Goal: Task Accomplishment & Management: Manage account settings

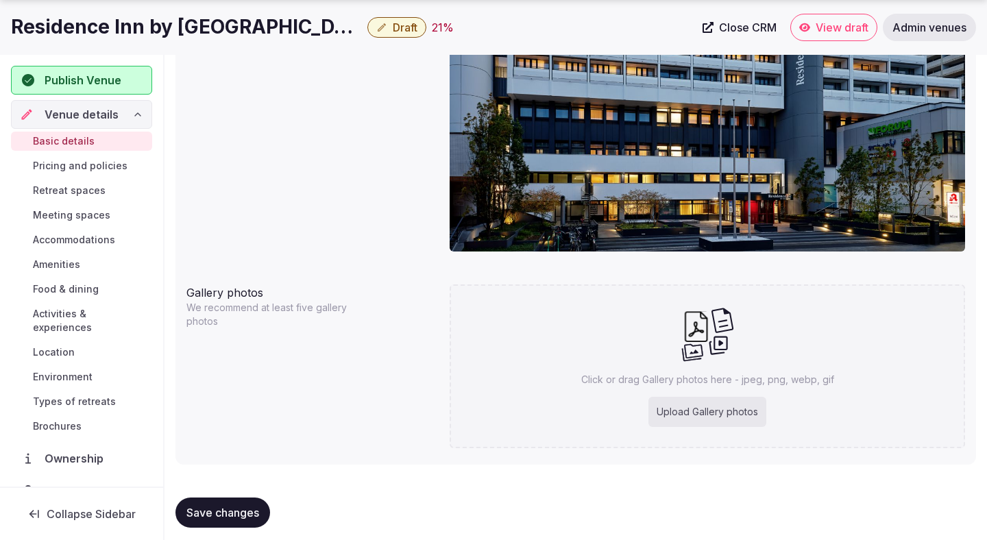
scroll to position [1256, 0]
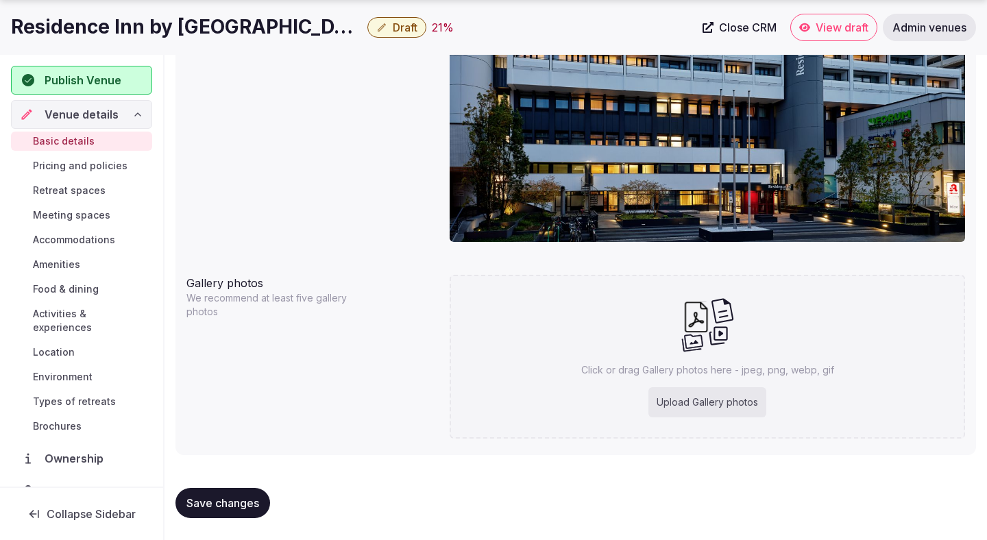
click at [681, 397] on div "Upload Gallery photos" at bounding box center [707, 402] width 118 height 30
type input "**********"
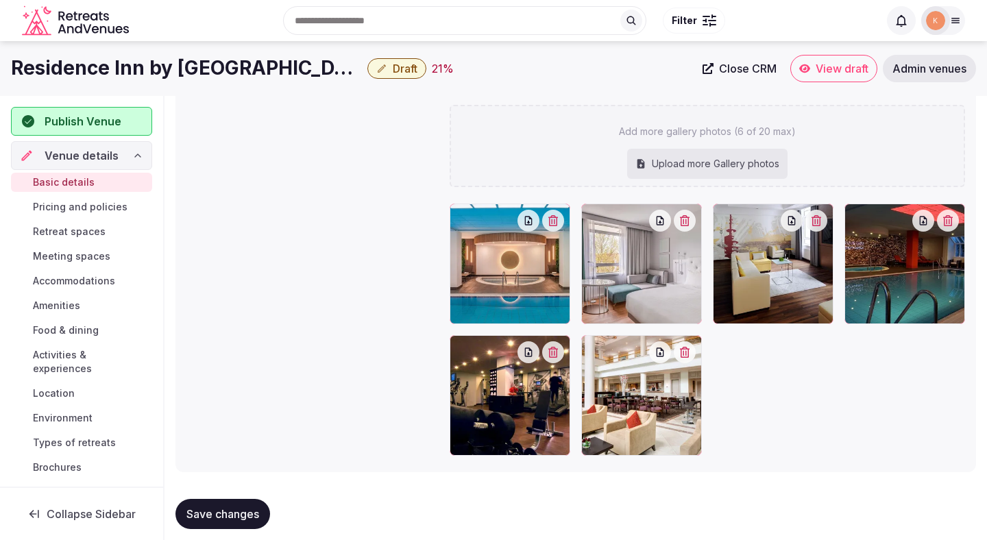
scroll to position [1500, 0]
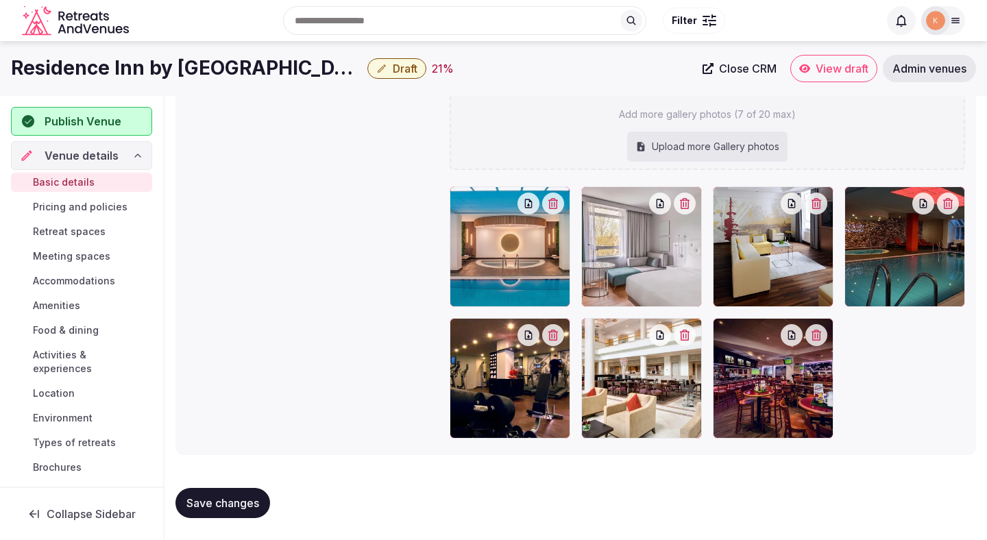
click at [236, 502] on span "Save changes" at bounding box center [222, 503] width 73 height 14
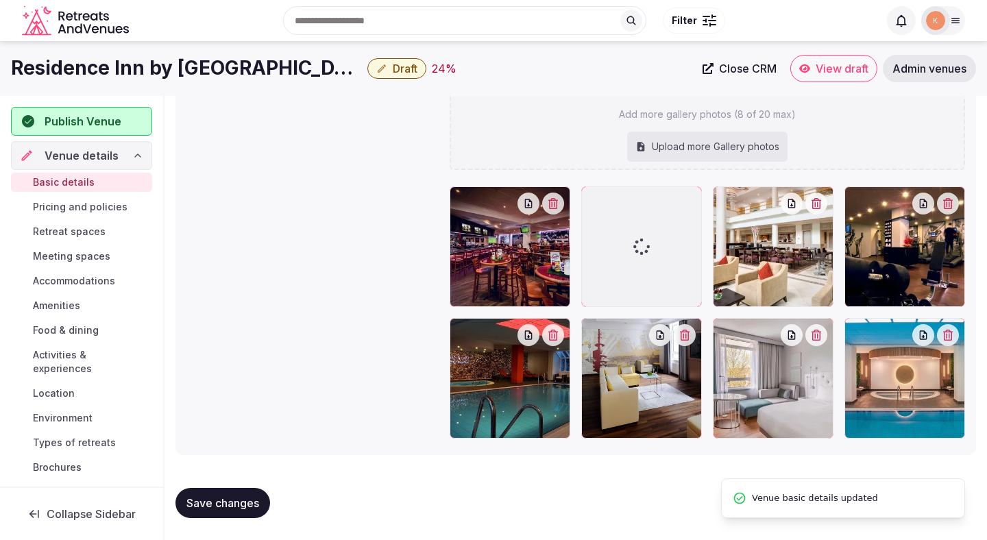
click at [236, 502] on span "Save changes" at bounding box center [222, 503] width 73 height 14
click at [241, 498] on span "Save changes" at bounding box center [222, 503] width 73 height 14
click at [701, 147] on div "Upload more Gallery photos" at bounding box center [707, 147] width 160 height 30
type input "**********"
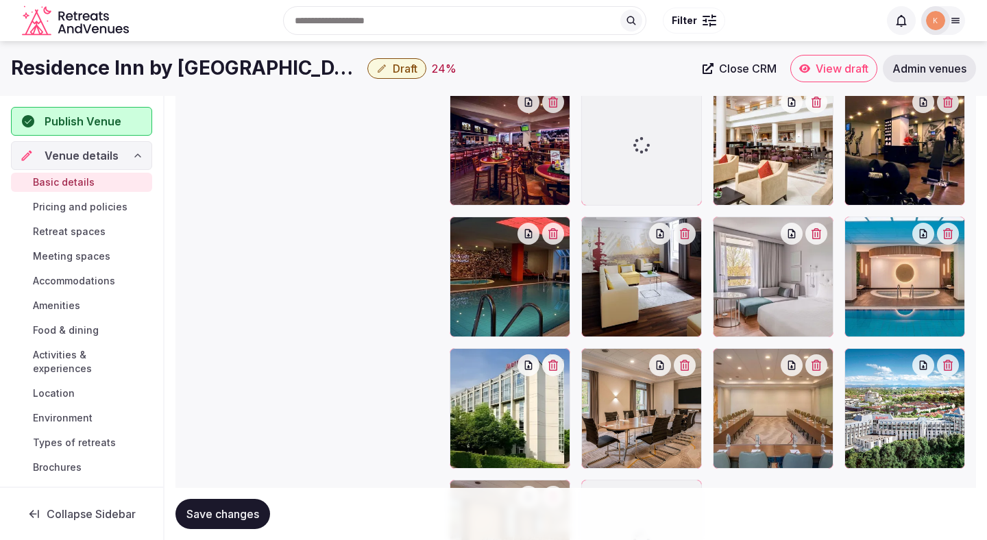
scroll to position [1511, 0]
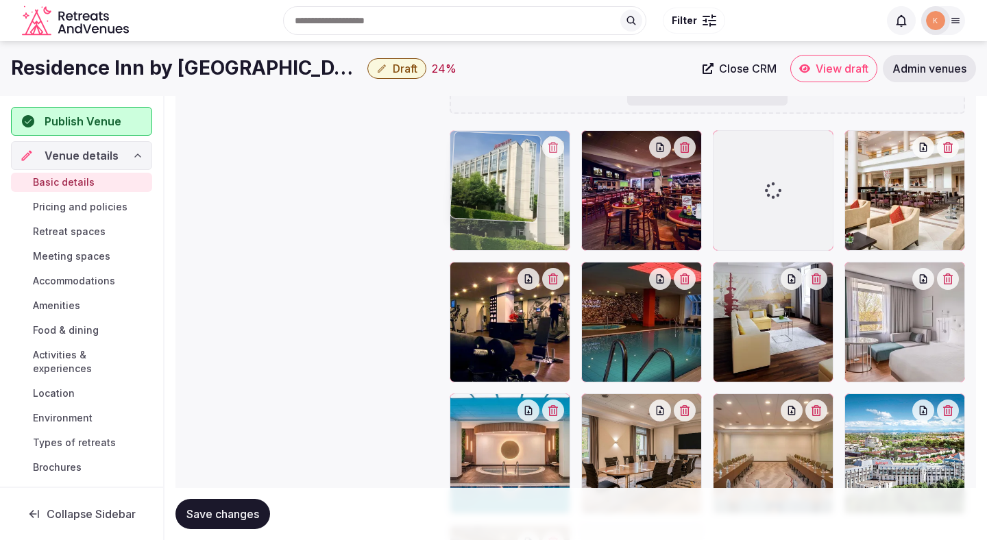
drag, startPoint x: 497, startPoint y: 414, endPoint x: 488, endPoint y: 191, distance: 222.9
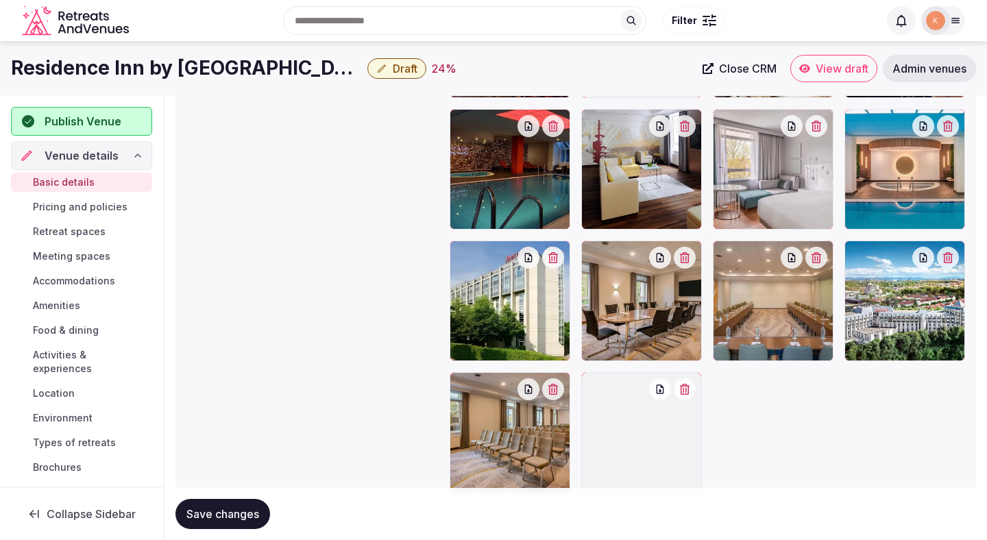
scroll to position [1587, 0]
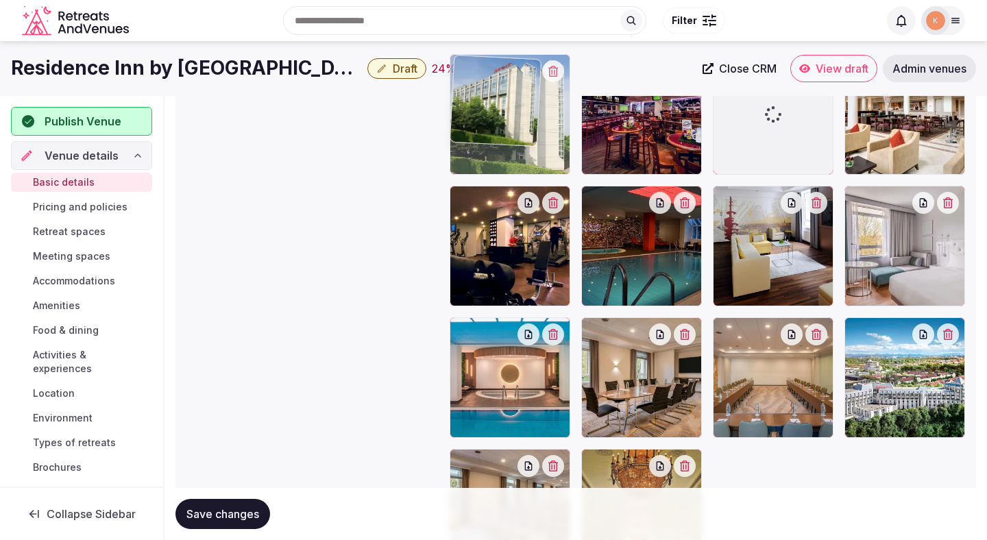
drag, startPoint x: 517, startPoint y: 375, endPoint x: 525, endPoint y: 152, distance: 222.9
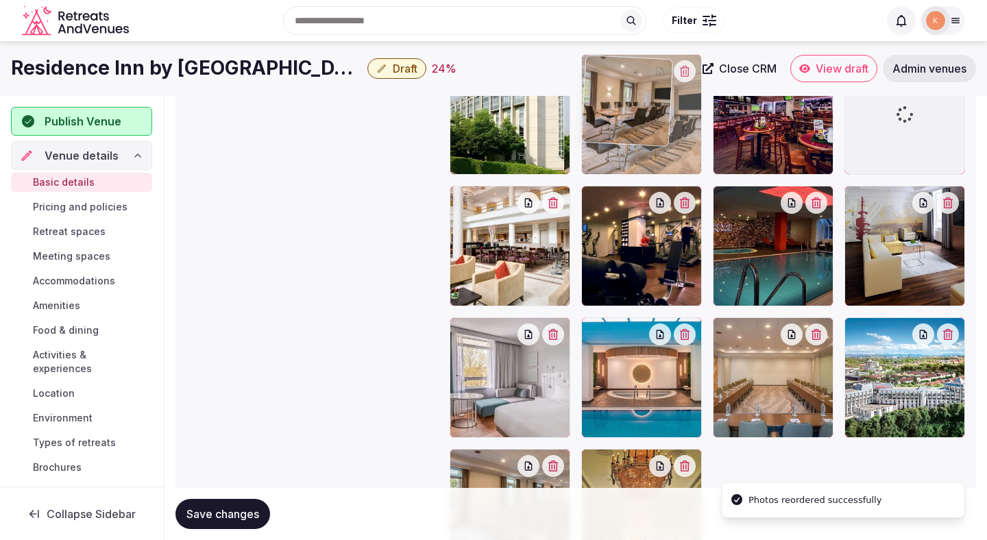
drag, startPoint x: 630, startPoint y: 377, endPoint x: 621, endPoint y: 162, distance: 214.7
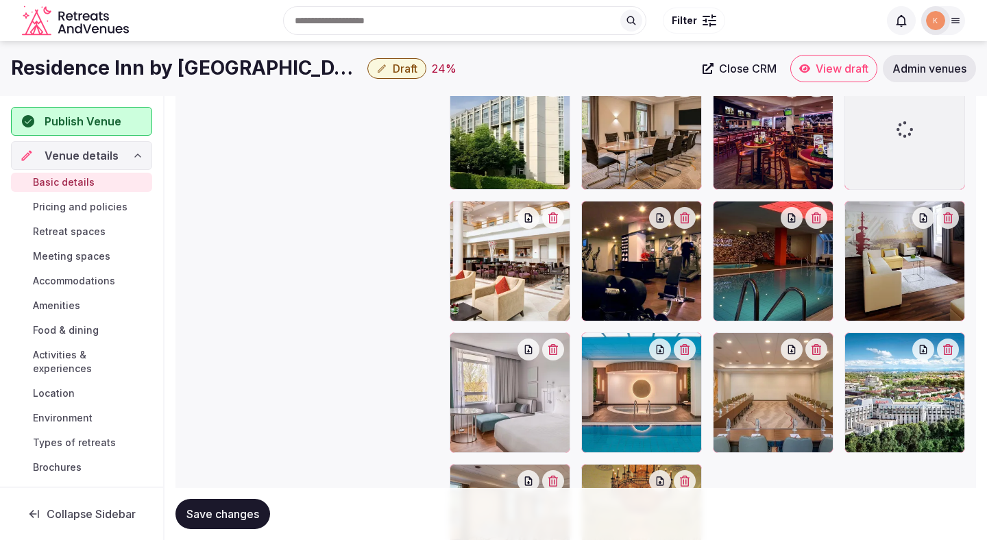
scroll to position [1552, 0]
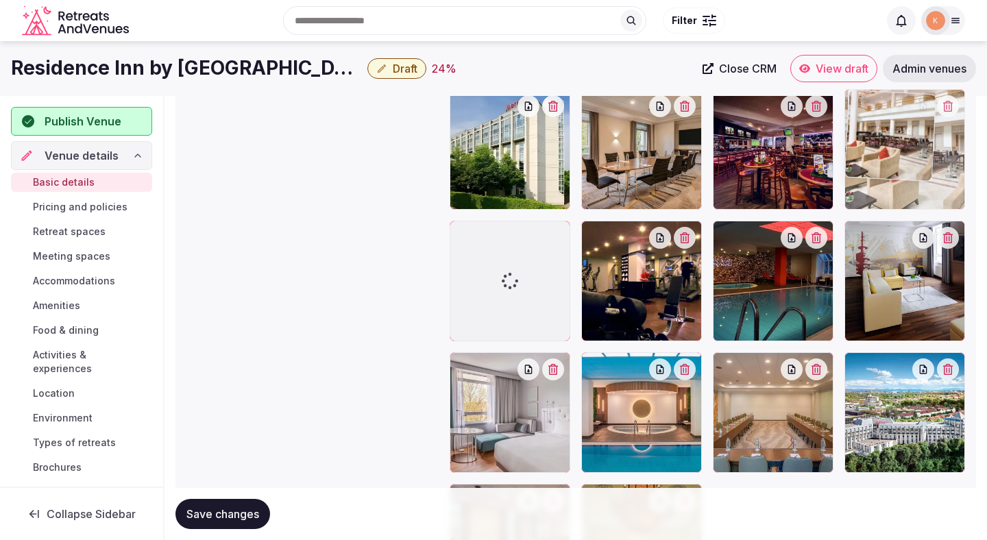
drag, startPoint x: 523, startPoint y: 308, endPoint x: 915, endPoint y: 171, distance: 415.5
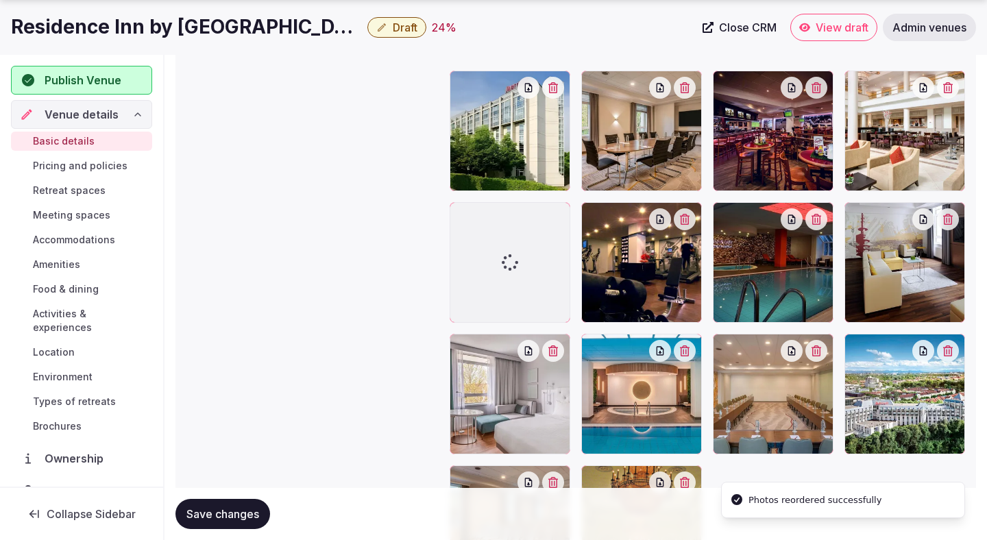
scroll to position [1572, 0]
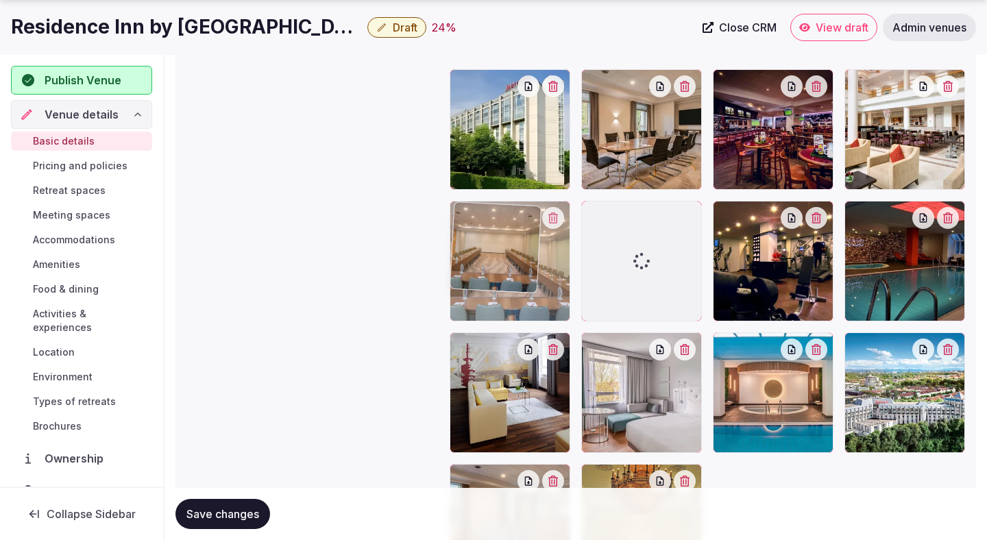
drag, startPoint x: 776, startPoint y: 389, endPoint x: 547, endPoint y: 265, distance: 260.7
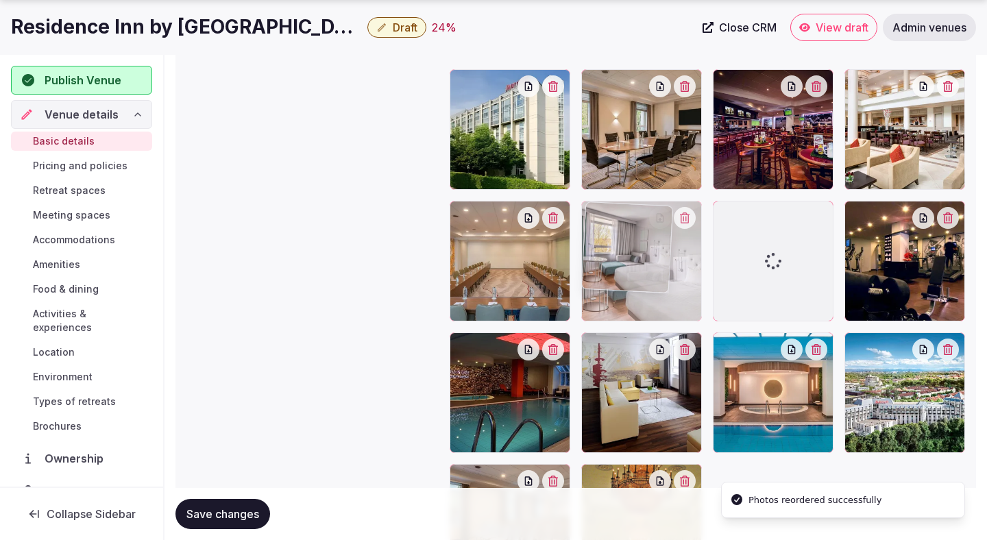
drag, startPoint x: 634, startPoint y: 372, endPoint x: 626, endPoint y: 263, distance: 109.2
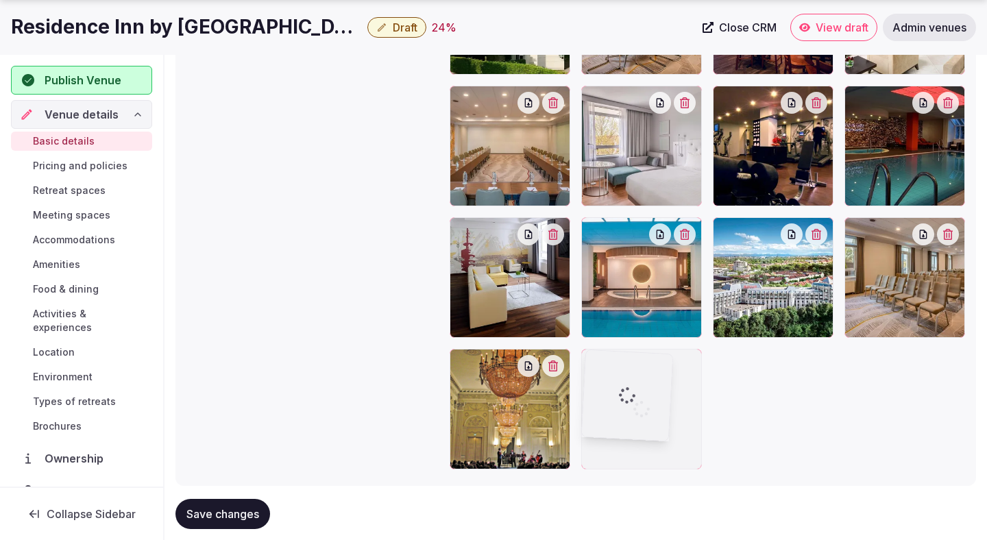
drag, startPoint x: 795, startPoint y: 243, endPoint x: 676, endPoint y: 410, distance: 204.8
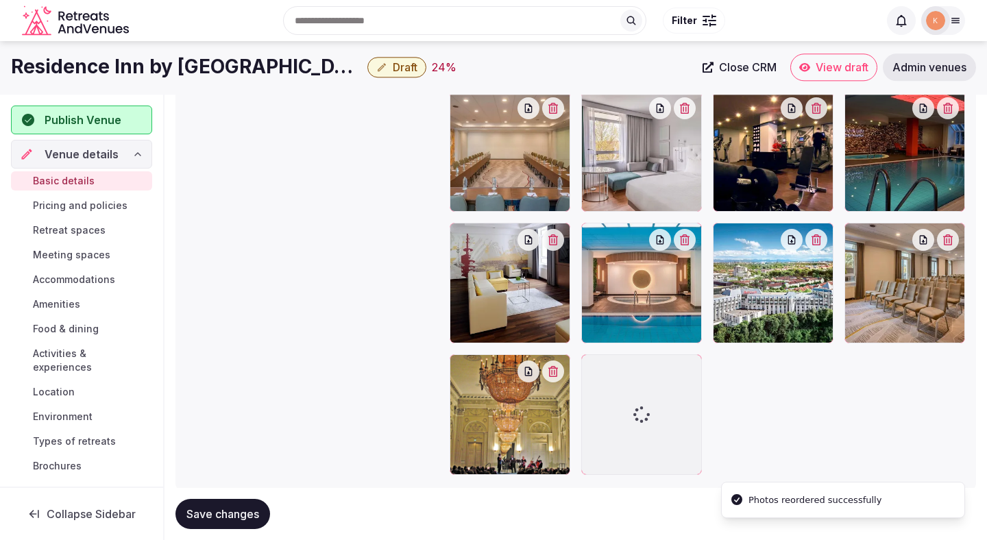
scroll to position [1618, 0]
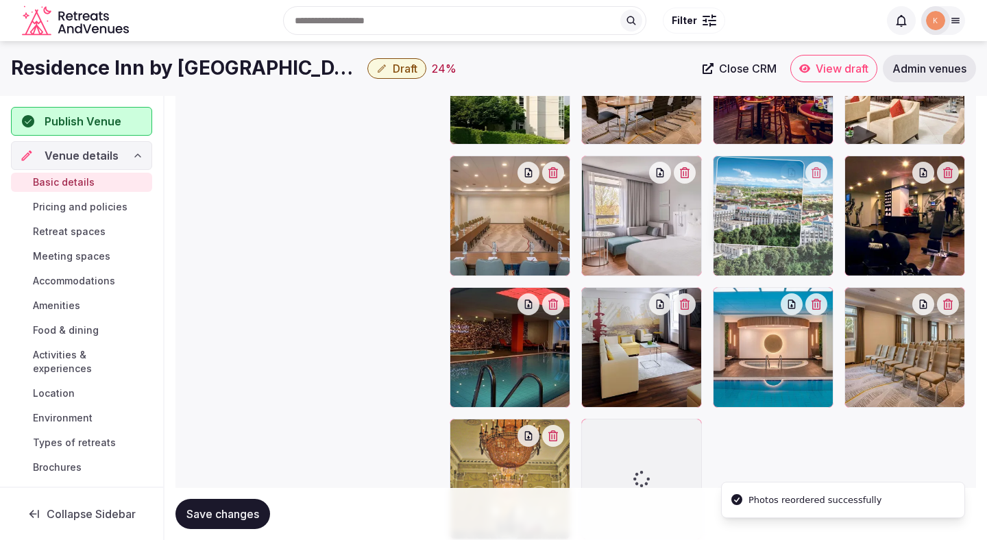
drag, startPoint x: 734, startPoint y: 361, endPoint x: 782, endPoint y: 227, distance: 142.0
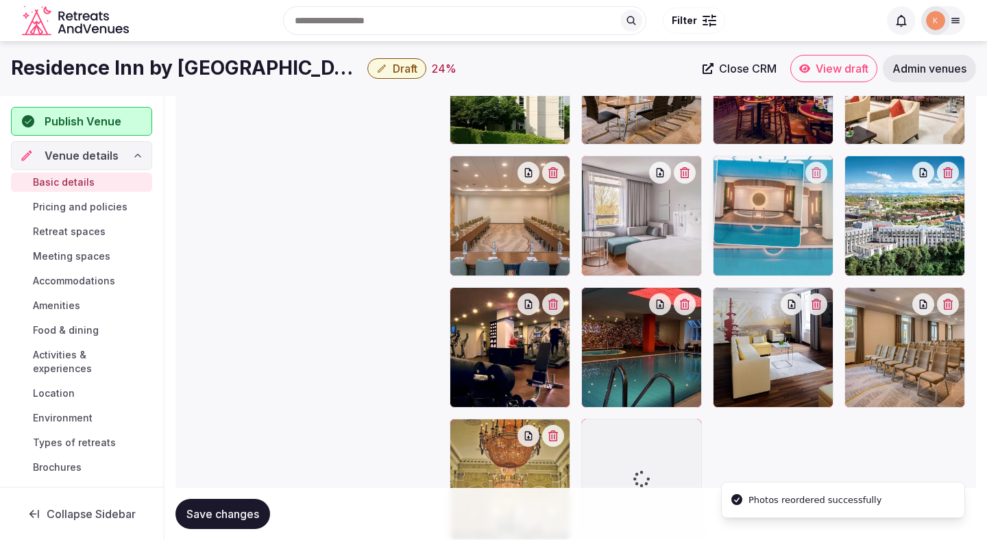
drag, startPoint x: 770, startPoint y: 330, endPoint x: 754, endPoint y: 235, distance: 96.0
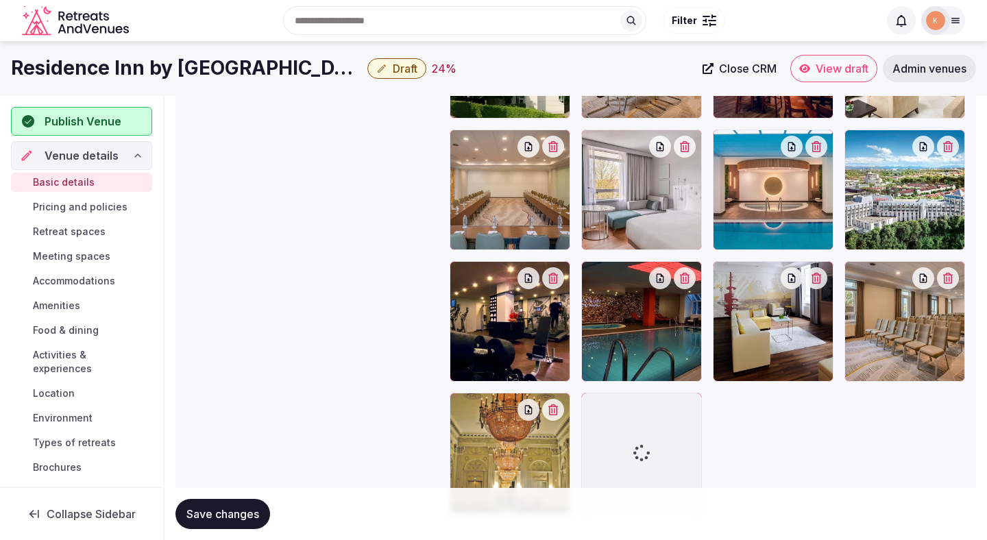
scroll to position [1643, 0]
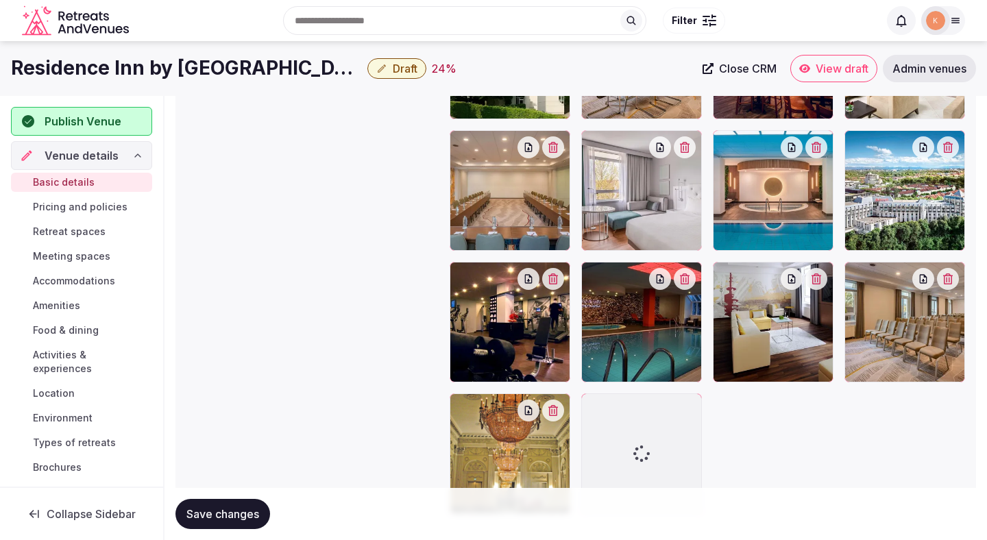
click at [232, 520] on span "Save changes" at bounding box center [222, 514] width 73 height 14
click at [243, 514] on span "Save changes" at bounding box center [222, 514] width 73 height 14
click at [241, 517] on span "Save changes" at bounding box center [222, 514] width 73 height 14
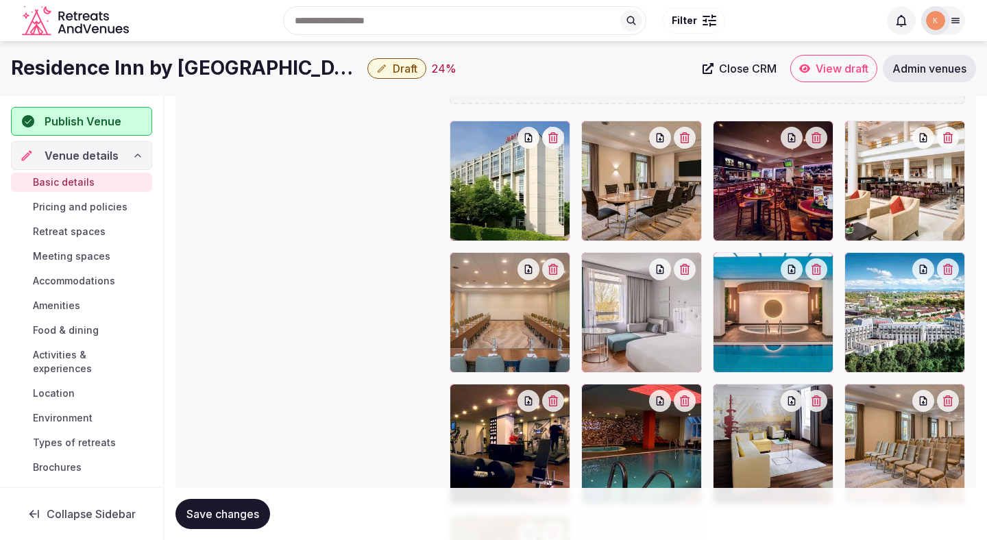
scroll to position [1557, 0]
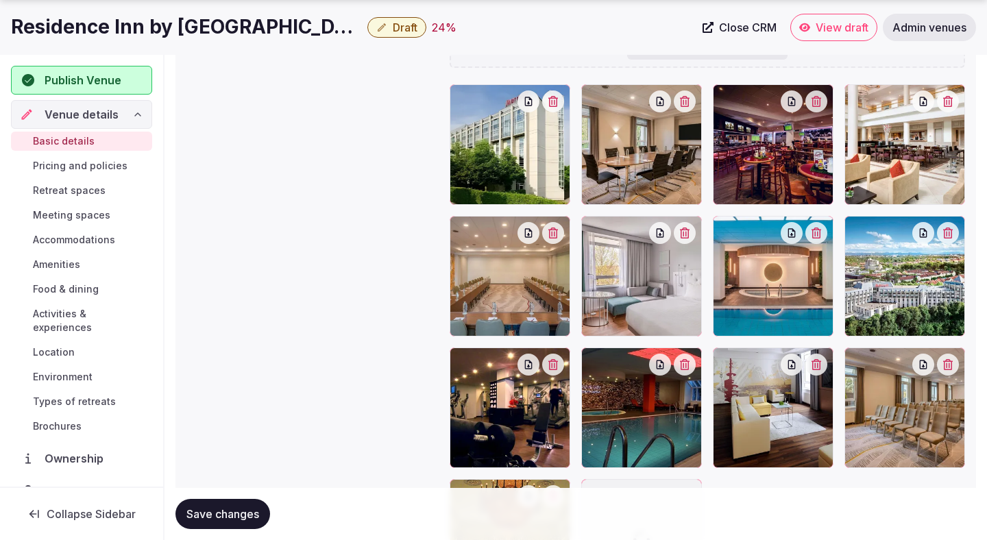
click at [239, 521] on button "Save changes" at bounding box center [222, 514] width 95 height 30
click at [240, 522] on button "Save changes" at bounding box center [222, 514] width 95 height 30
click at [198, 511] on span "Save changes" at bounding box center [222, 514] width 73 height 14
click at [117, 167] on span "Pricing and policies" at bounding box center [80, 166] width 95 height 14
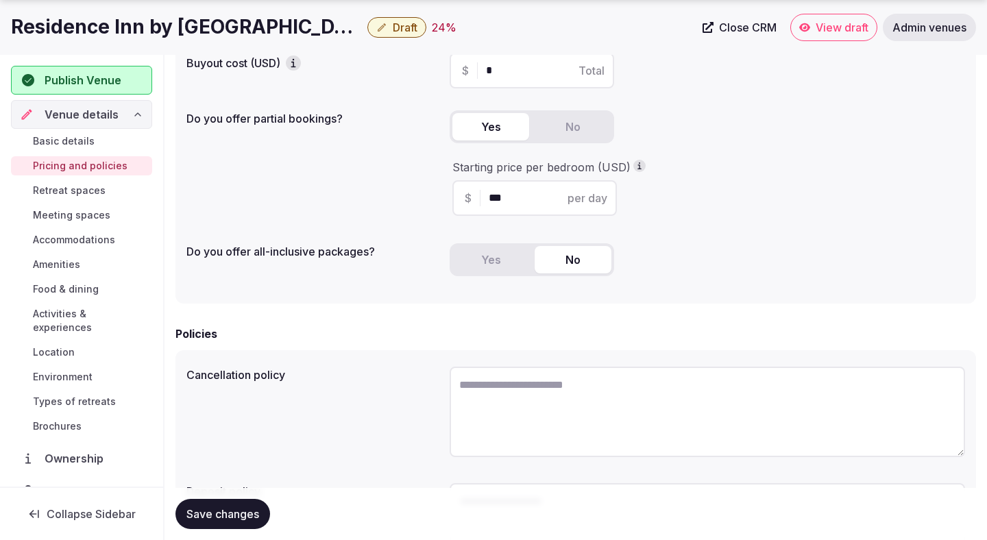
scroll to position [356, 0]
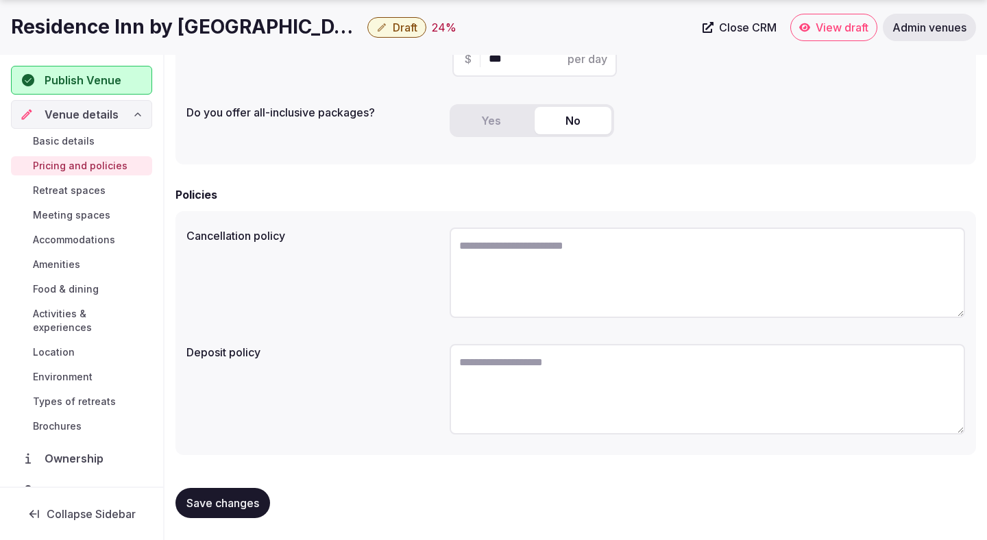
click at [210, 499] on span "Save changes" at bounding box center [222, 503] width 73 height 14
click at [88, 191] on span "Retreat spaces" at bounding box center [69, 191] width 73 height 14
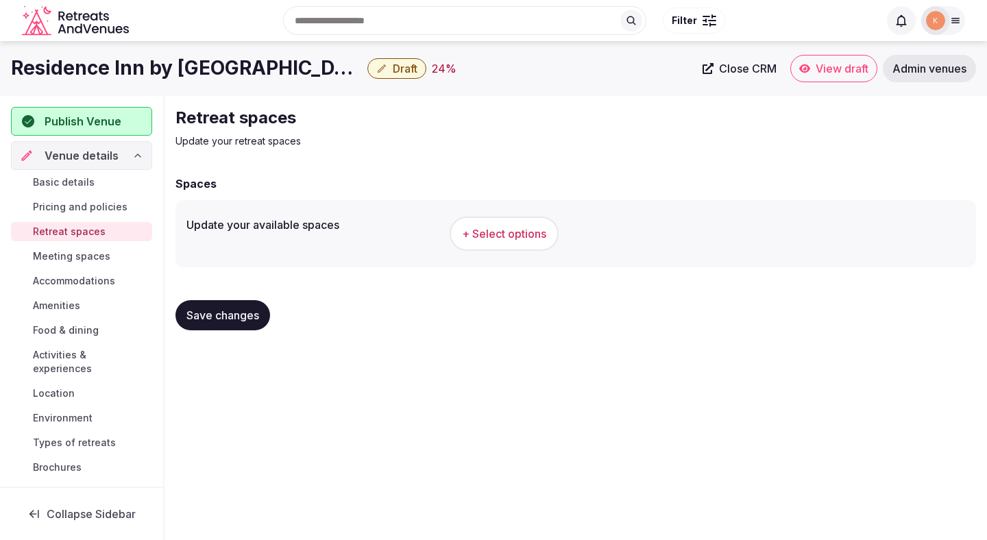
click at [485, 243] on button "+ Select options" at bounding box center [504, 234] width 109 height 34
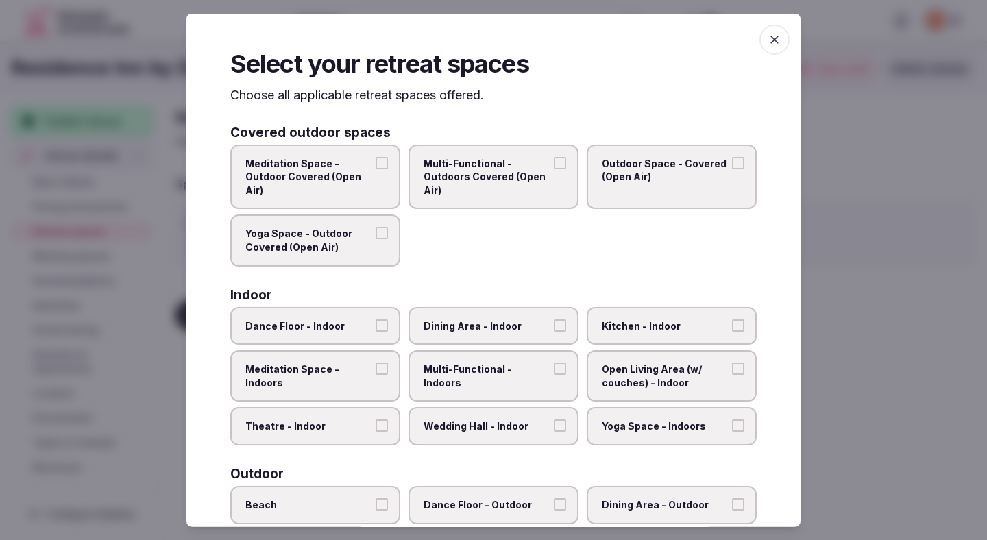
click at [318, 421] on span "Theatre - Indoor" at bounding box center [308, 426] width 126 height 14
click at [376, 421] on button "Theatre - Indoor" at bounding box center [382, 425] width 12 height 12
click at [431, 422] on span "Wedding Hall - Indoor" at bounding box center [487, 426] width 126 height 14
click at [554, 422] on button "Wedding Hall - Indoor" at bounding box center [560, 425] width 12 height 12
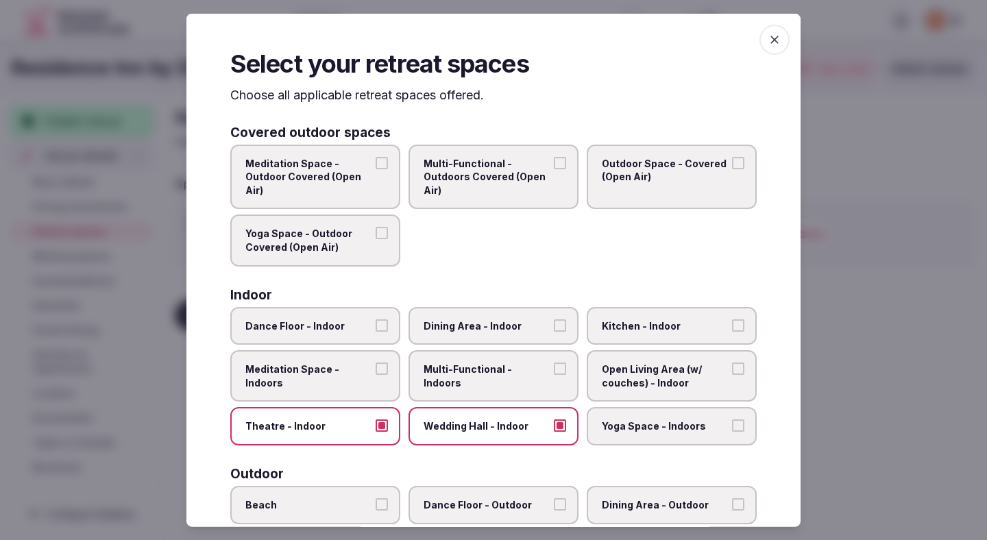
click at [442, 367] on span "Multi-Functional - Indoors" at bounding box center [487, 376] width 126 height 27
click at [554, 367] on button "Multi-Functional - Indoors" at bounding box center [560, 369] width 12 height 12
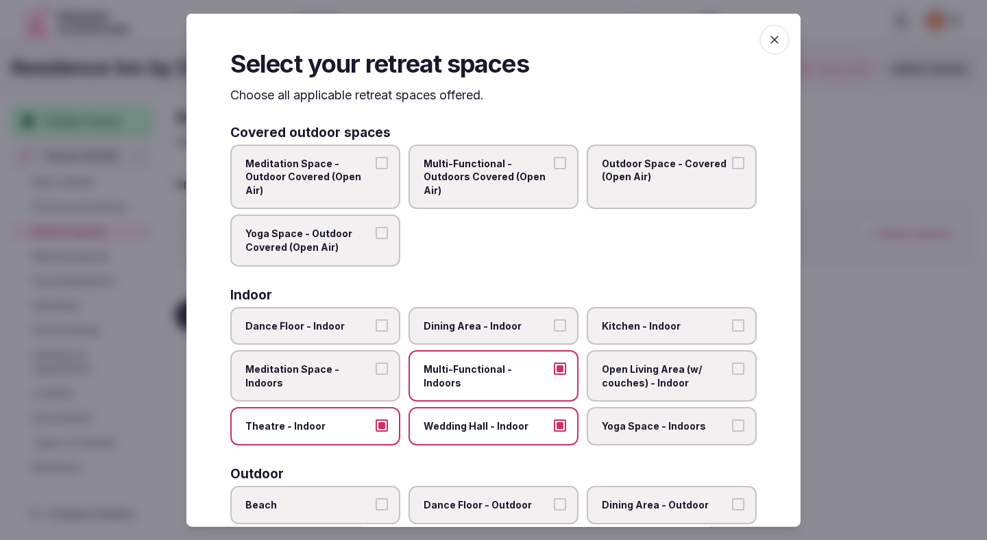
click at [444, 327] on span "Dining Area - Indoor" at bounding box center [487, 326] width 126 height 14
click at [554, 327] on button "Dining Area - Indoor" at bounding box center [560, 325] width 12 height 12
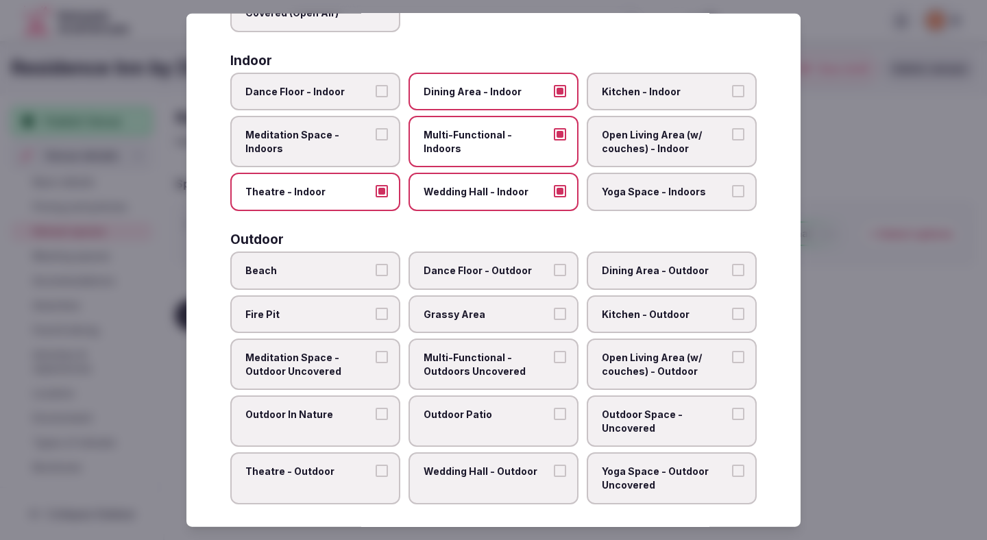
scroll to position [235, 0]
click at [490, 426] on label "Outdoor Patio" at bounding box center [493, 420] width 170 height 51
click at [554, 419] on button "Outdoor Patio" at bounding box center [560, 413] width 12 height 12
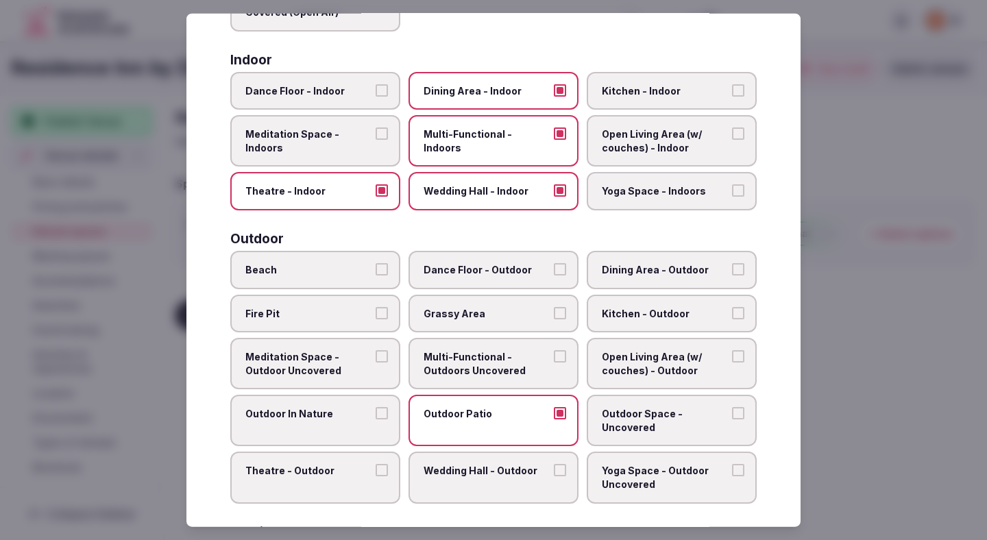
click at [434, 483] on label "Wedding Hall - Outdoor" at bounding box center [493, 477] width 170 height 51
click at [554, 476] on button "Wedding Hall - Outdoor" at bounding box center [560, 470] width 12 height 12
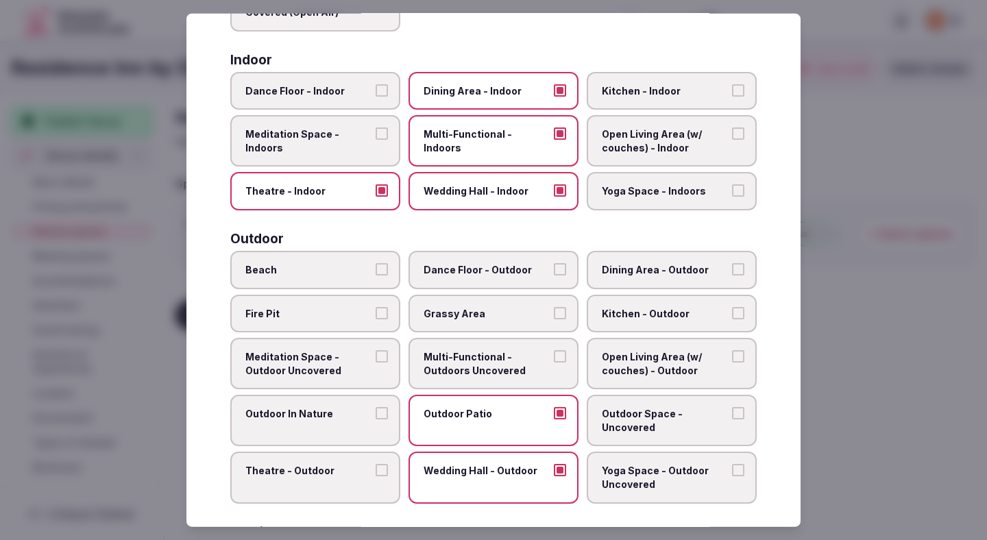
click at [639, 262] on label "Dining Area - Outdoor" at bounding box center [672, 270] width 170 height 38
click at [732, 263] on button "Dining Area - Outdoor" at bounding box center [738, 269] width 12 height 12
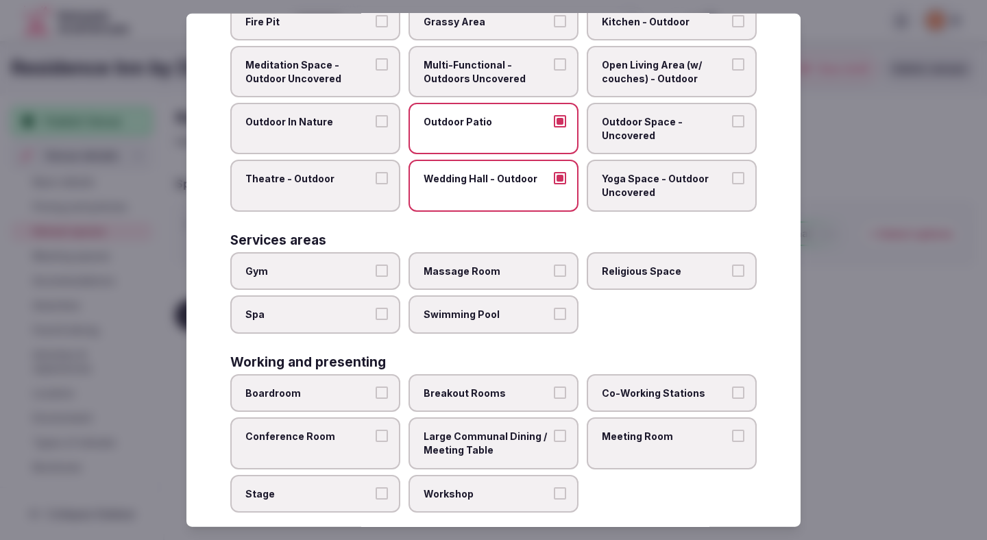
scroll to position [546, 0]
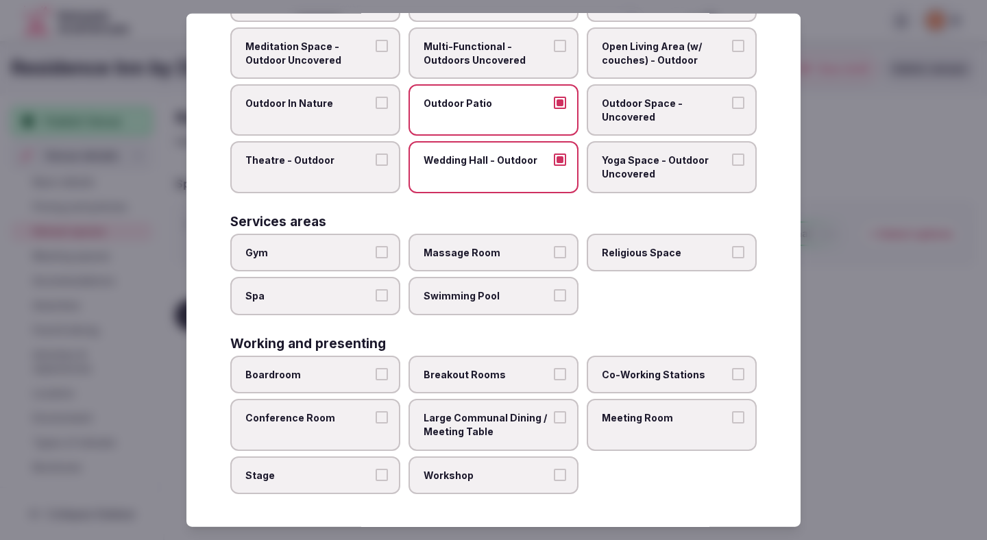
click at [486, 297] on span "Swimming Pool" at bounding box center [487, 296] width 126 height 14
click at [554, 297] on button "Swimming Pool" at bounding box center [560, 295] width 12 height 12
click at [372, 239] on label "Gym" at bounding box center [315, 252] width 170 height 38
click at [376, 245] on button "Gym" at bounding box center [382, 251] width 12 height 12
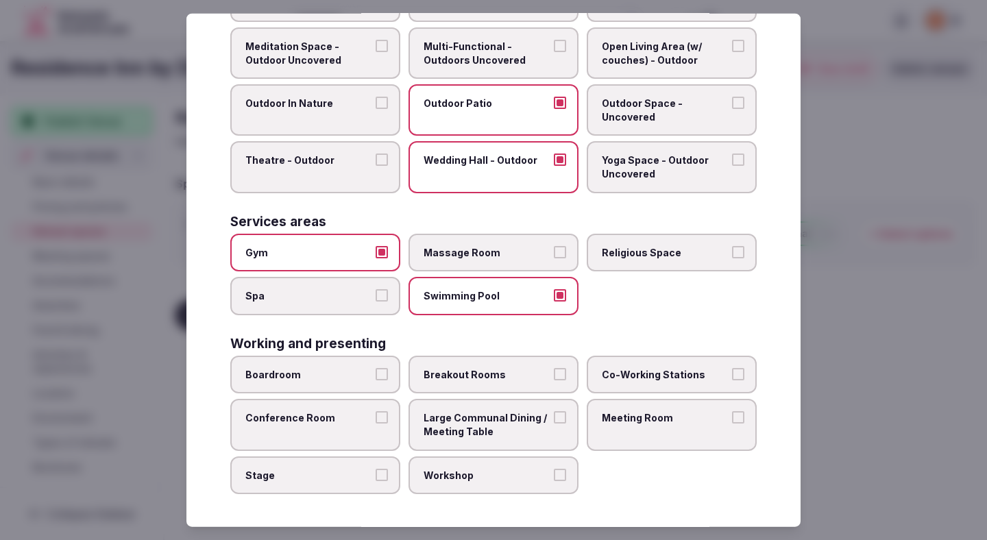
click at [353, 377] on span "Boardroom" at bounding box center [308, 375] width 126 height 14
click at [376, 377] on button "Boardroom" at bounding box center [382, 374] width 12 height 12
click at [446, 384] on label "Breakout Rooms" at bounding box center [493, 375] width 170 height 38
click at [554, 380] on button "Breakout Rooms" at bounding box center [560, 374] width 12 height 12
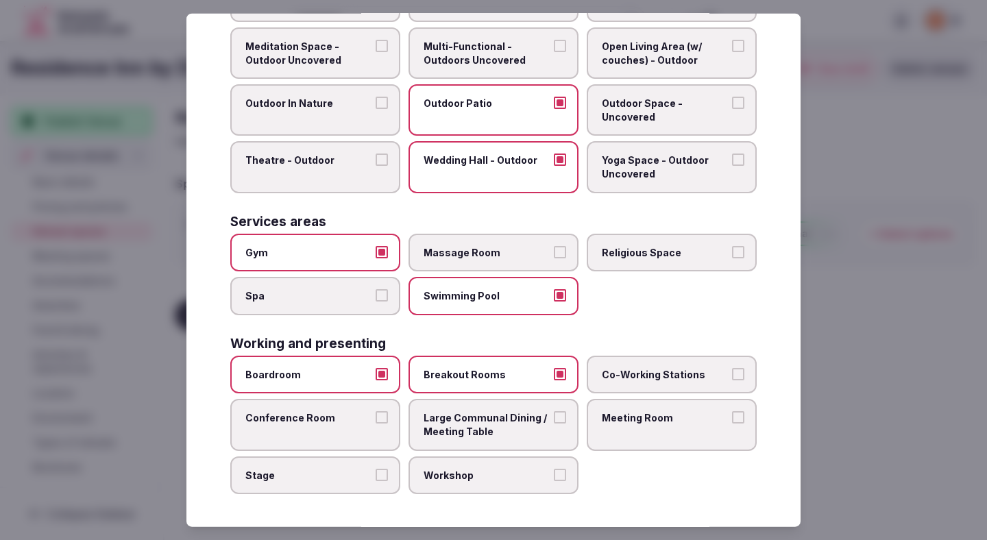
click at [712, 391] on label "Co-Working Stations" at bounding box center [672, 375] width 170 height 38
click at [732, 380] on button "Co-Working Stations" at bounding box center [738, 374] width 12 height 12
click at [694, 419] on span "Meeting Room" at bounding box center [665, 418] width 126 height 14
click at [732, 419] on button "Meeting Room" at bounding box center [738, 417] width 12 height 12
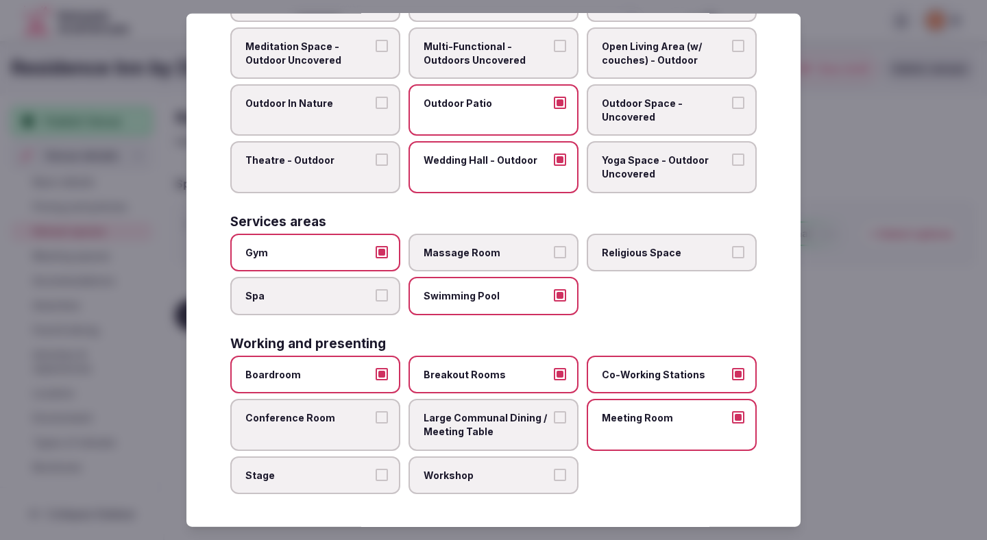
click at [550, 415] on label "Large Communal Dining / Meeting Table" at bounding box center [493, 424] width 170 height 51
click at [554, 415] on button "Large Communal Dining / Meeting Table" at bounding box center [560, 417] width 12 height 12
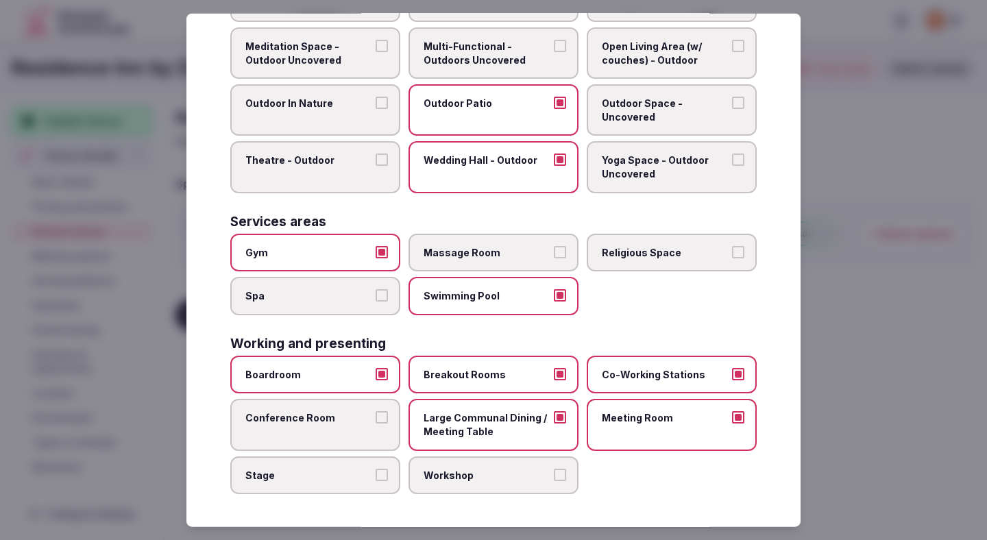
click at [334, 419] on span "Conference Room" at bounding box center [308, 418] width 126 height 14
click at [376, 419] on button "Conference Room" at bounding box center [382, 417] width 12 height 12
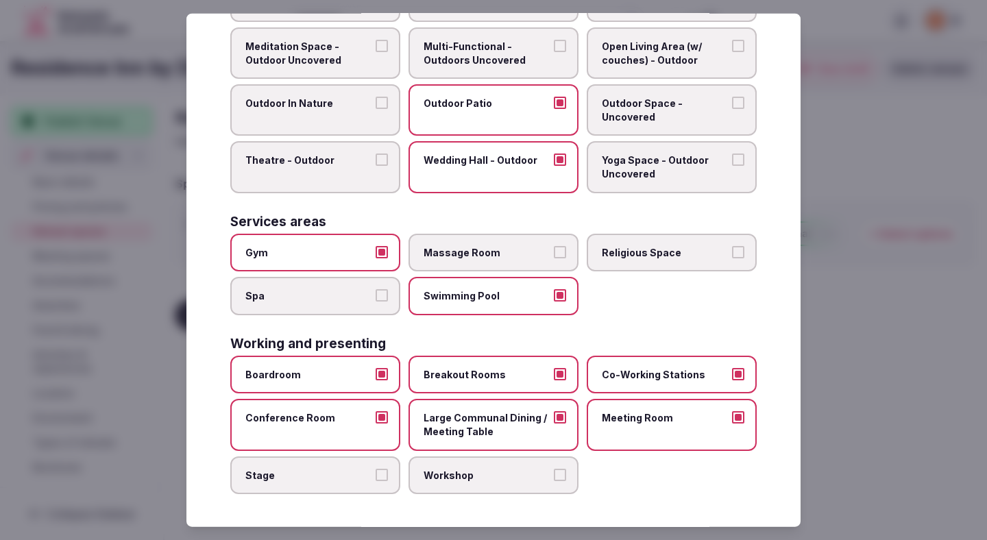
click at [334, 475] on span "Stage" at bounding box center [308, 475] width 126 height 14
click at [376, 475] on button "Stage" at bounding box center [382, 474] width 12 height 12
click at [426, 478] on span "Workshop" at bounding box center [487, 475] width 126 height 14
click at [554, 478] on button "Workshop" at bounding box center [560, 474] width 12 height 12
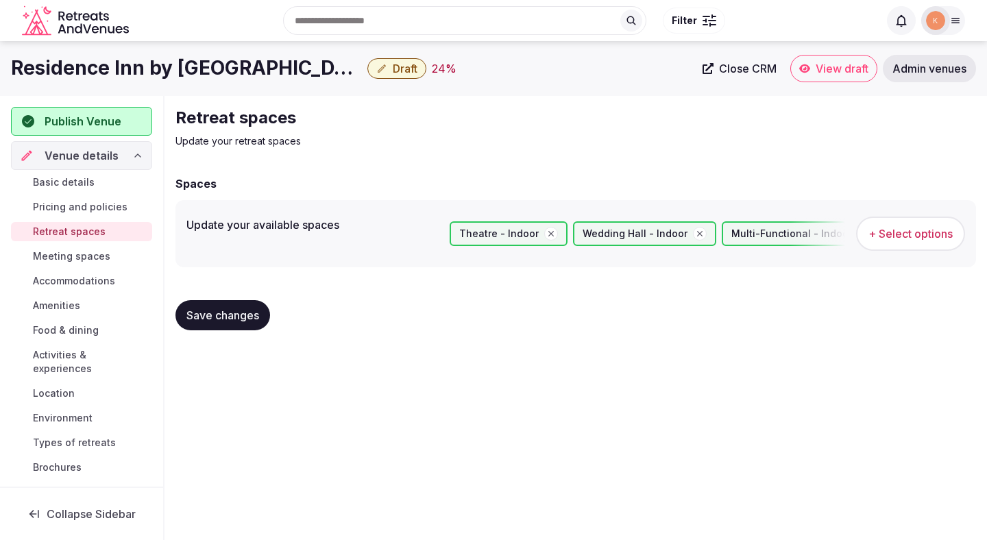
click at [230, 318] on span "Save changes" at bounding box center [222, 315] width 73 height 14
click at [93, 258] on span "Meeting spaces" at bounding box center [71, 256] width 77 height 14
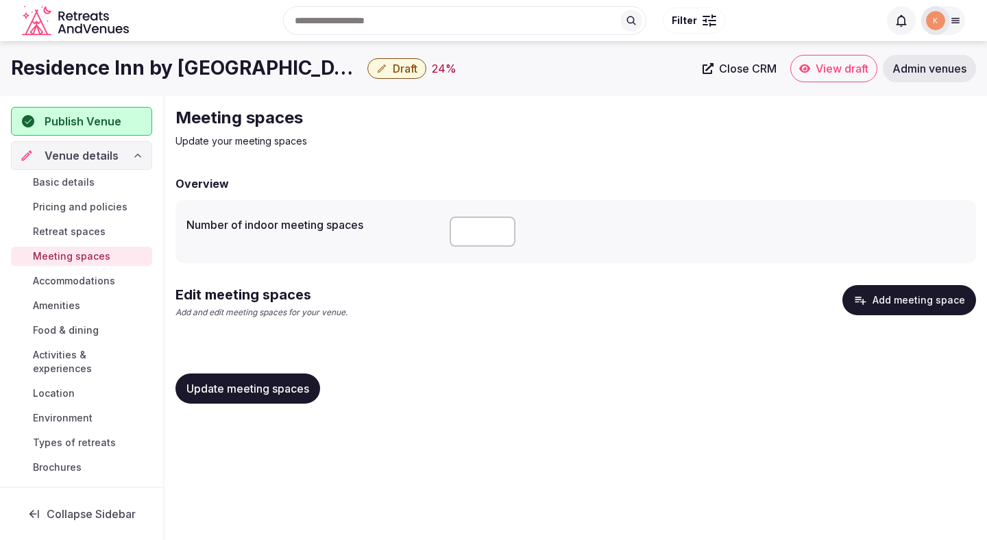
click at [95, 182] on link "Basic details" at bounding box center [81, 182] width 141 height 19
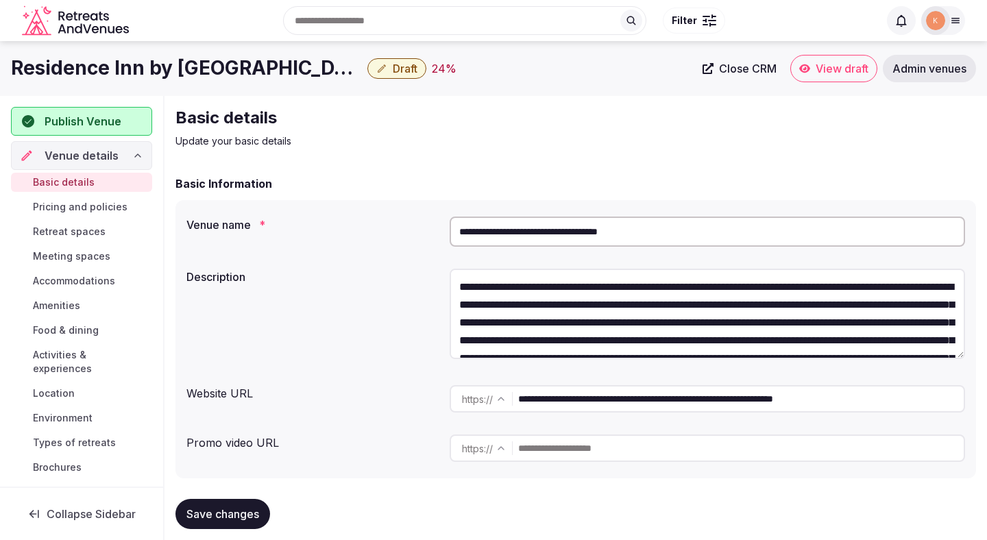
click at [527, 227] on input "**********" at bounding box center [707, 232] width 515 height 30
